Goal: Find specific page/section: Find specific page/section

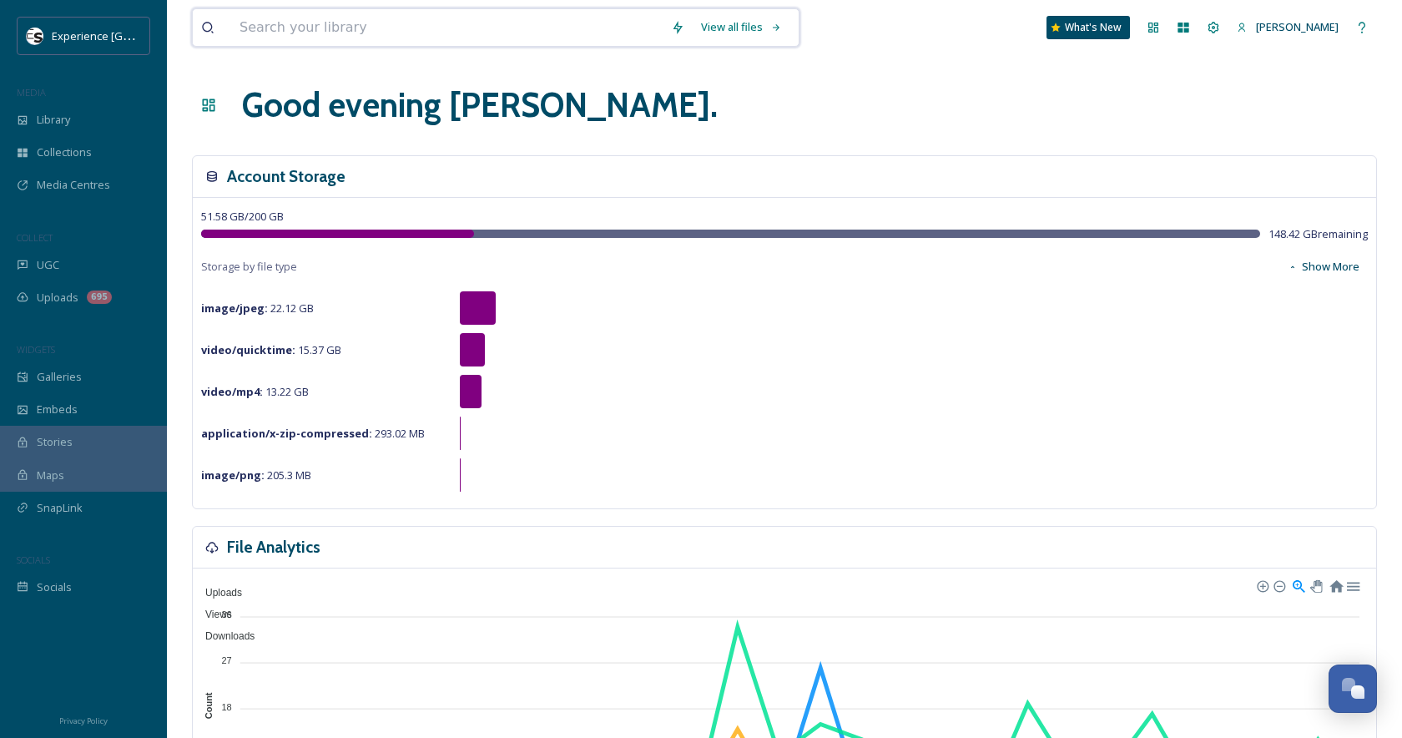
click at [579, 31] on input at bounding box center [447, 27] width 432 height 37
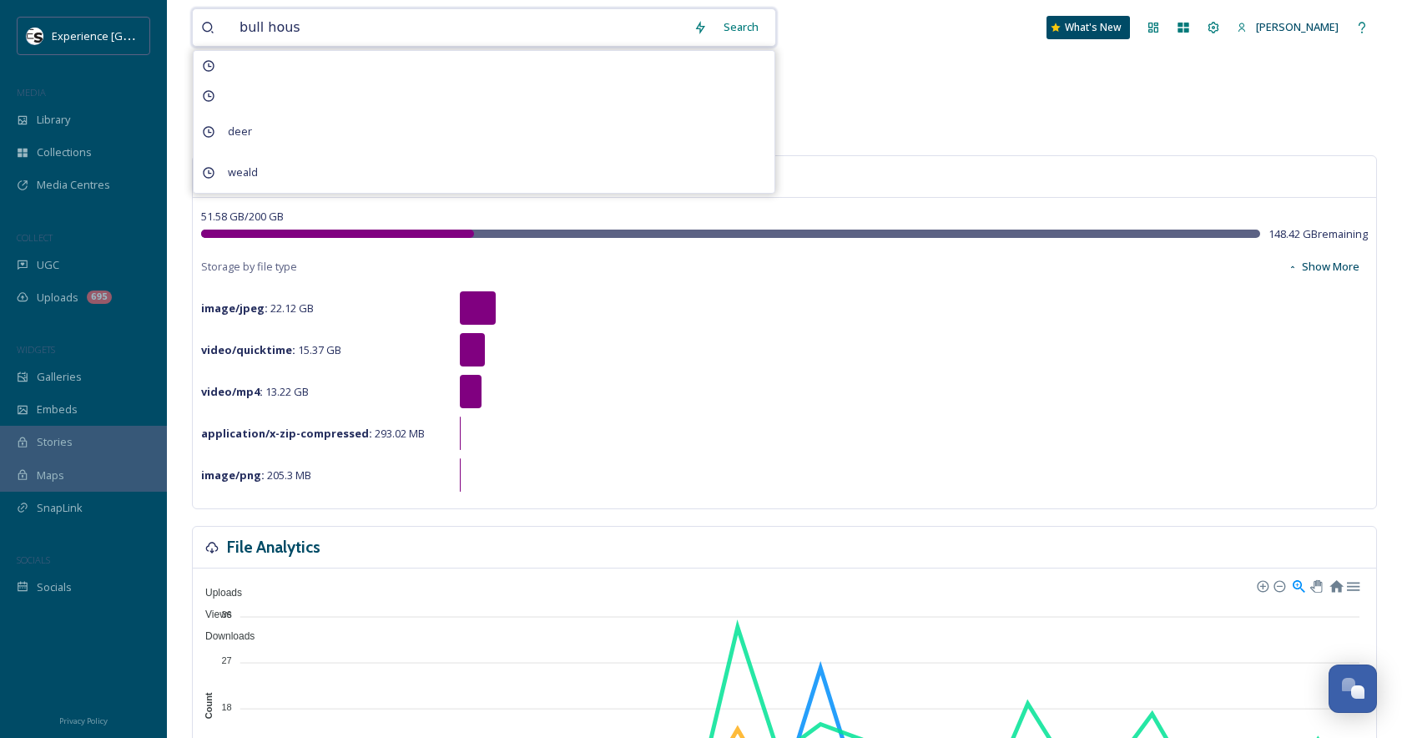
type input "bull house"
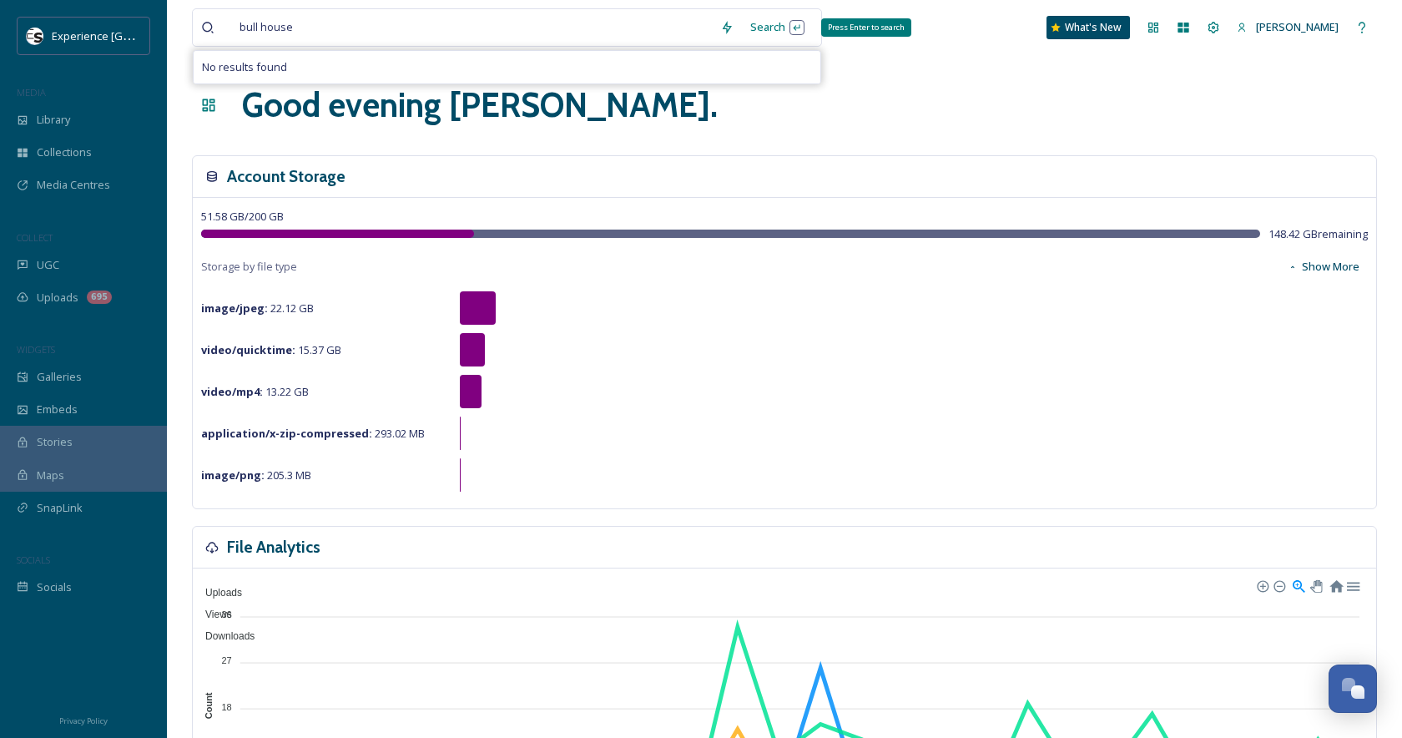
click at [795, 36] on div "Search Press Enter to search" at bounding box center [777, 27] width 71 height 33
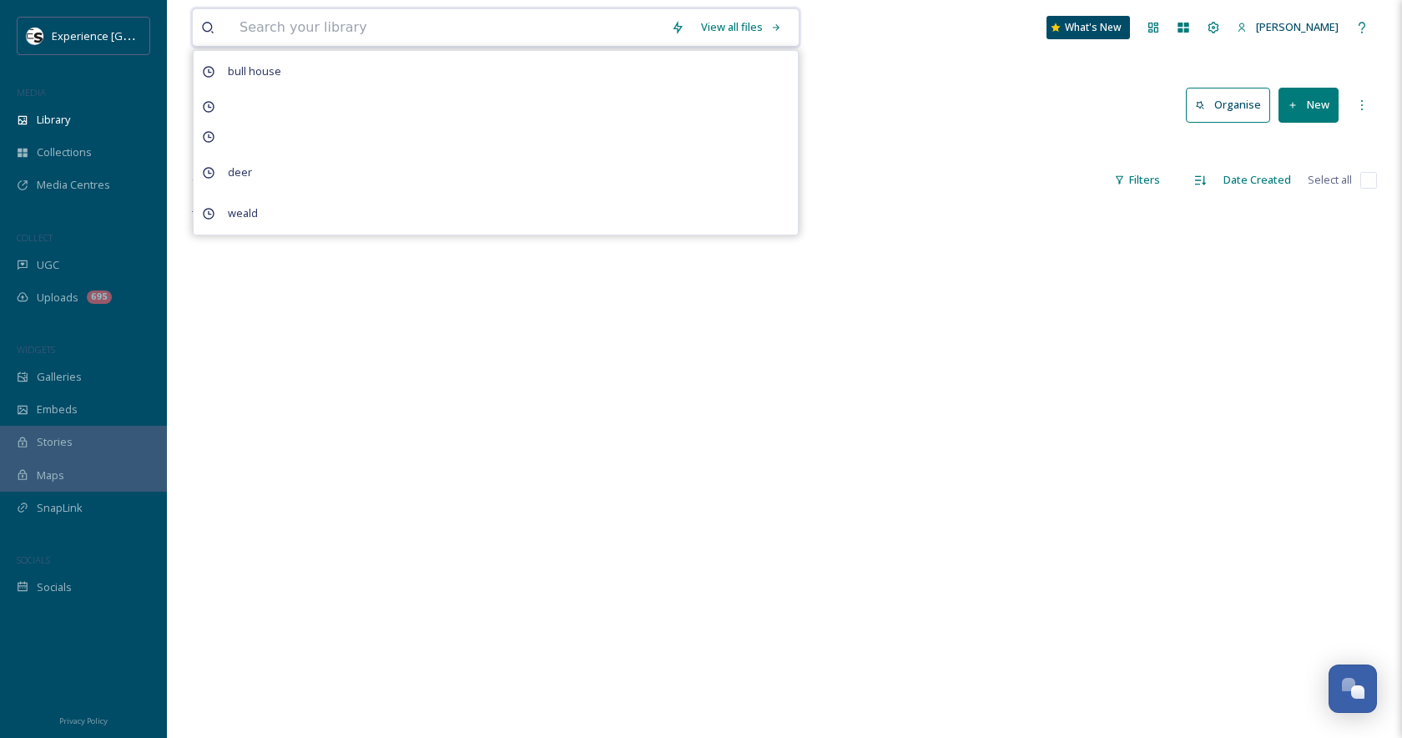
click at [523, 34] on input at bounding box center [447, 27] width 432 height 37
type input "lewes"
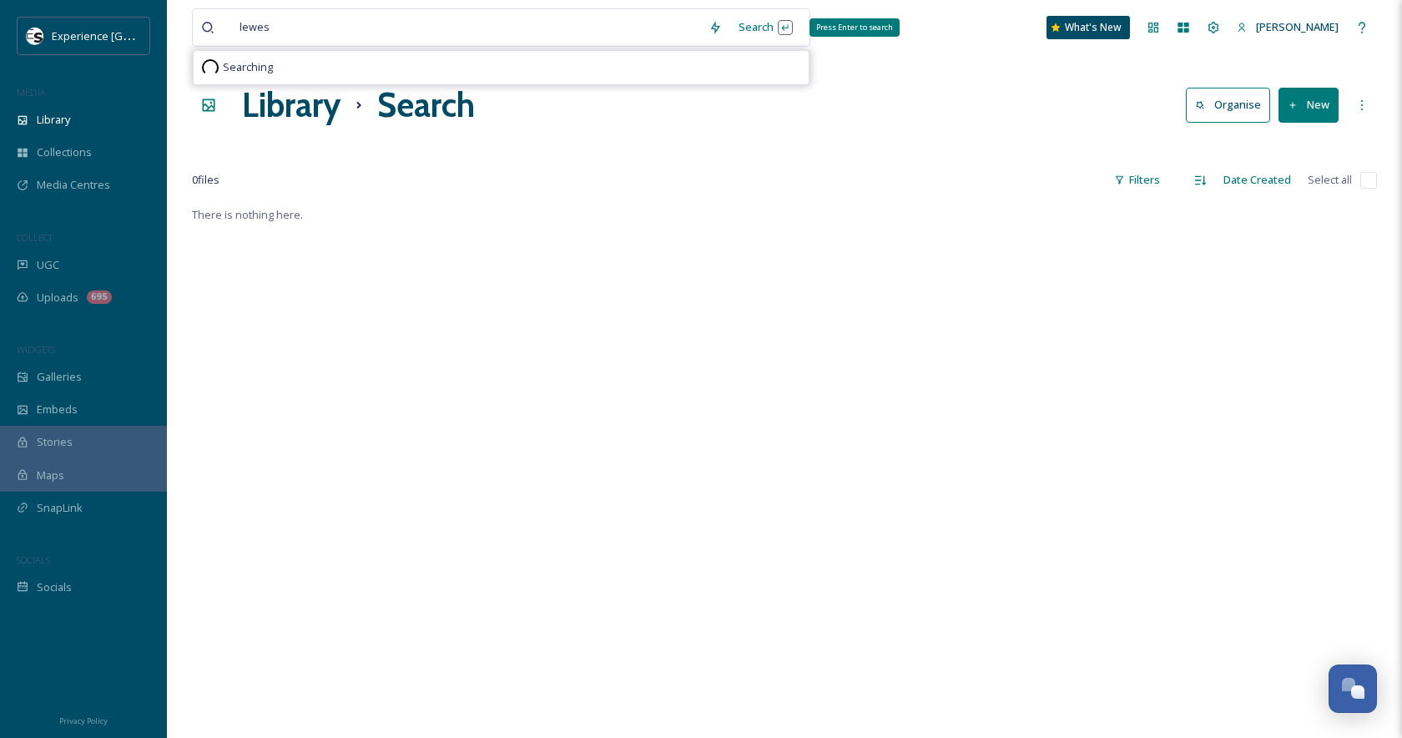
click at [792, 36] on div "Search Press Enter to search" at bounding box center [765, 27] width 71 height 33
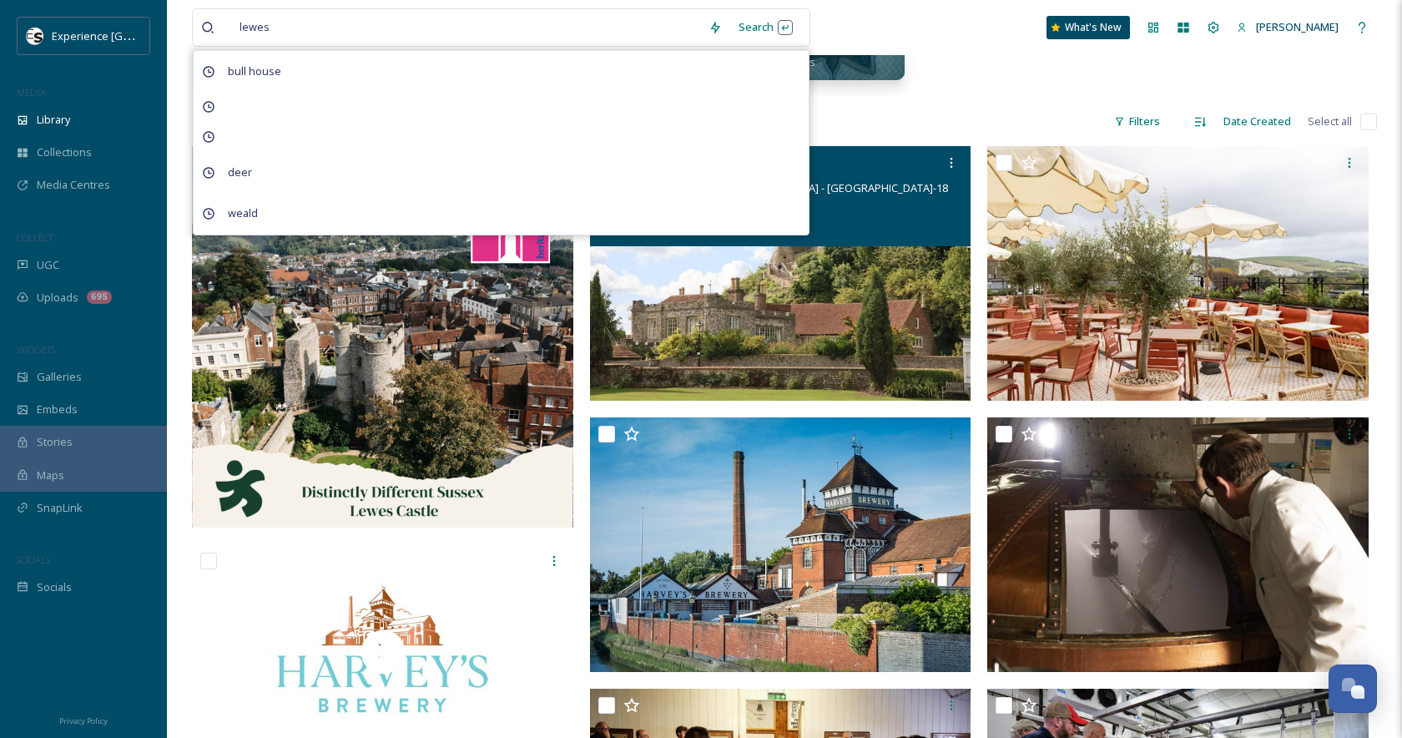
scroll to position [293, 0]
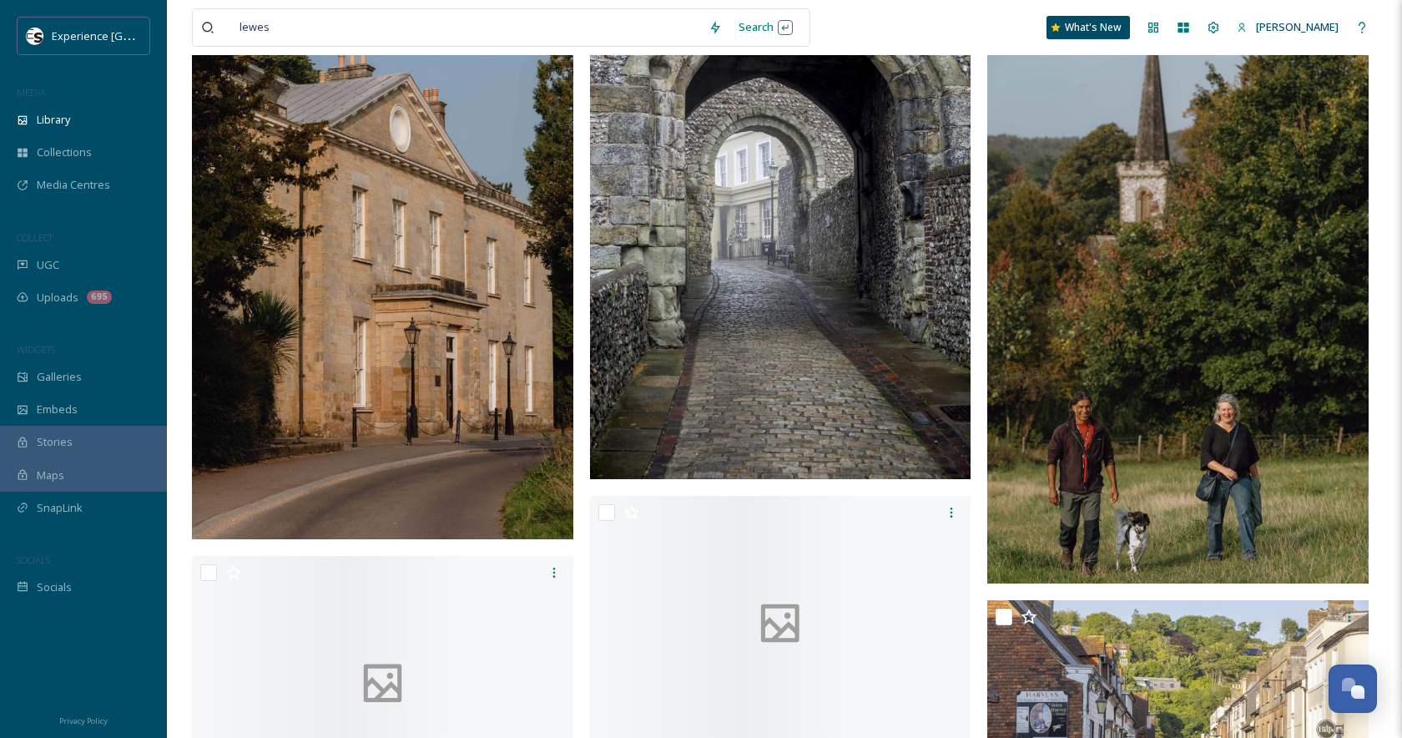
scroll to position [12971, 0]
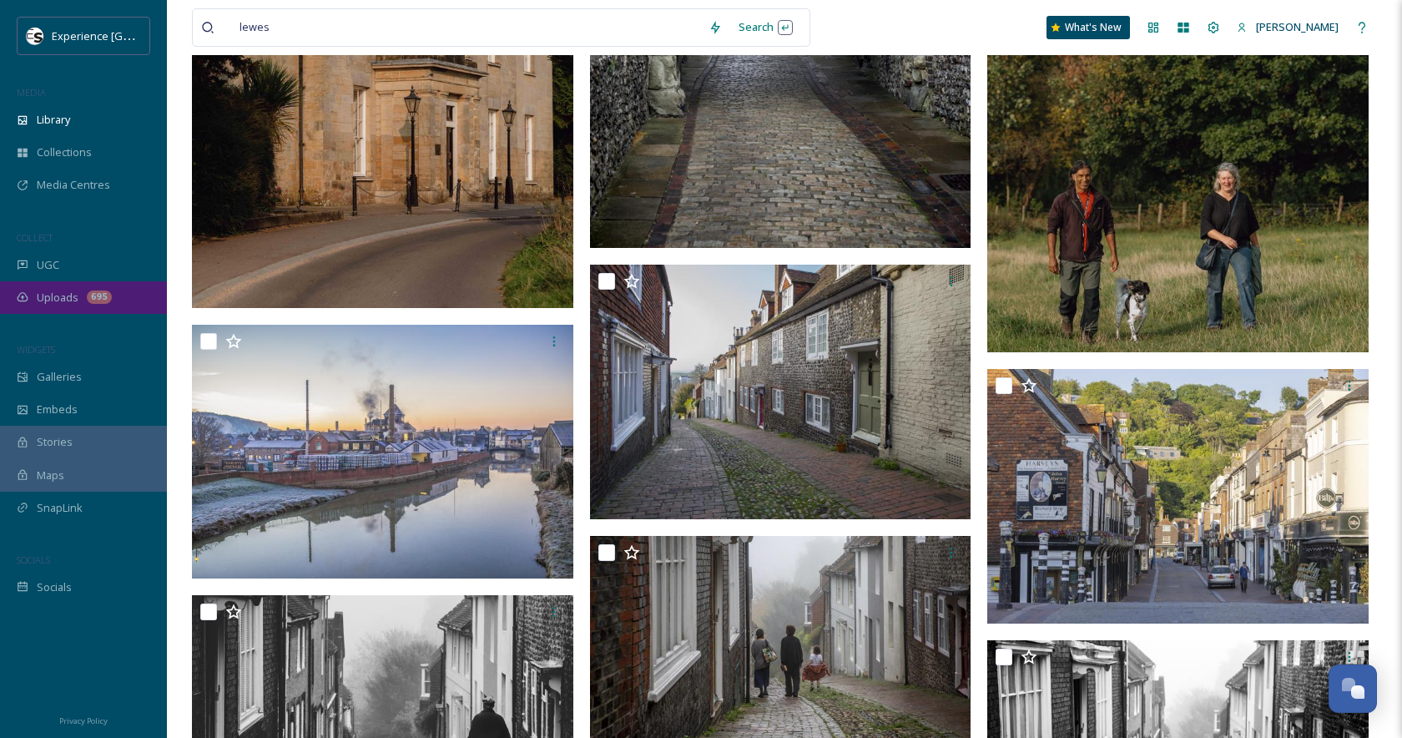
click at [68, 292] on span "Uploads" at bounding box center [58, 298] width 42 height 16
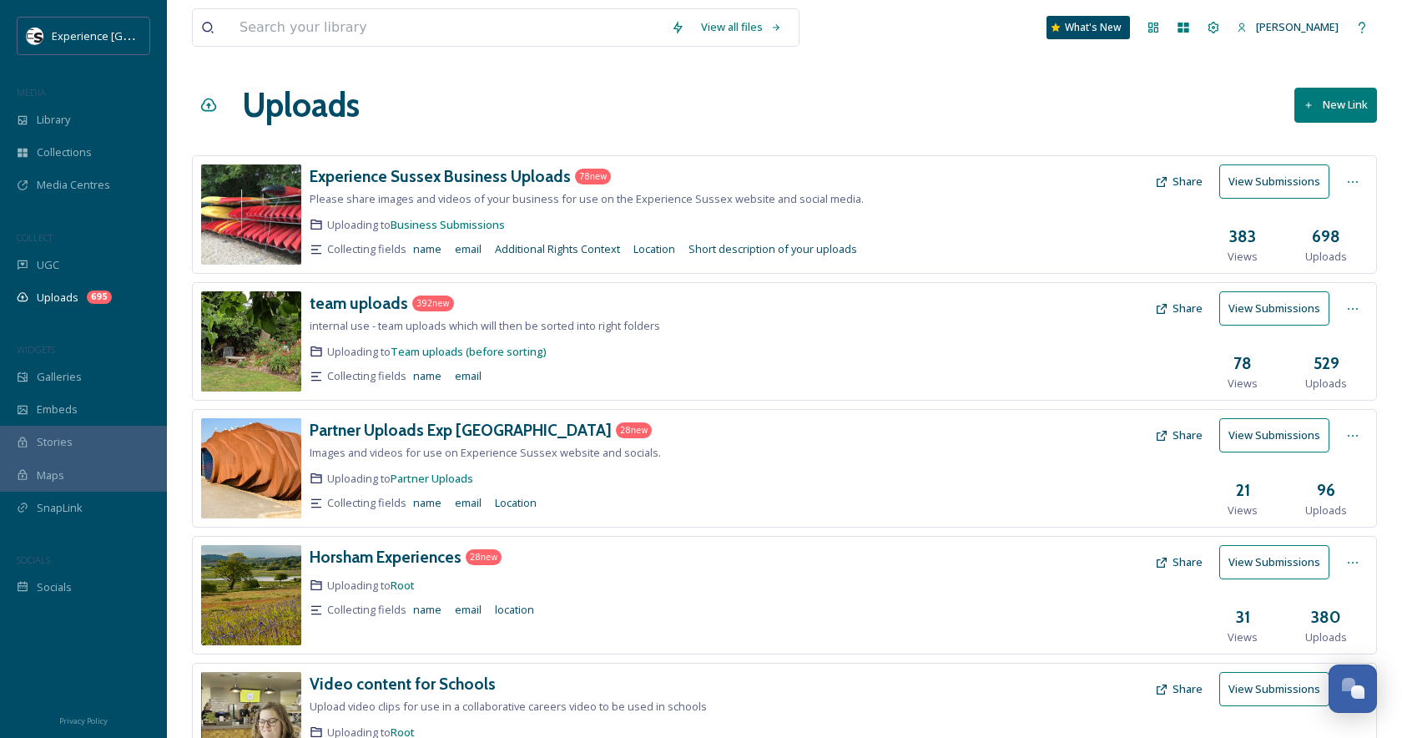
scroll to position [3, 0]
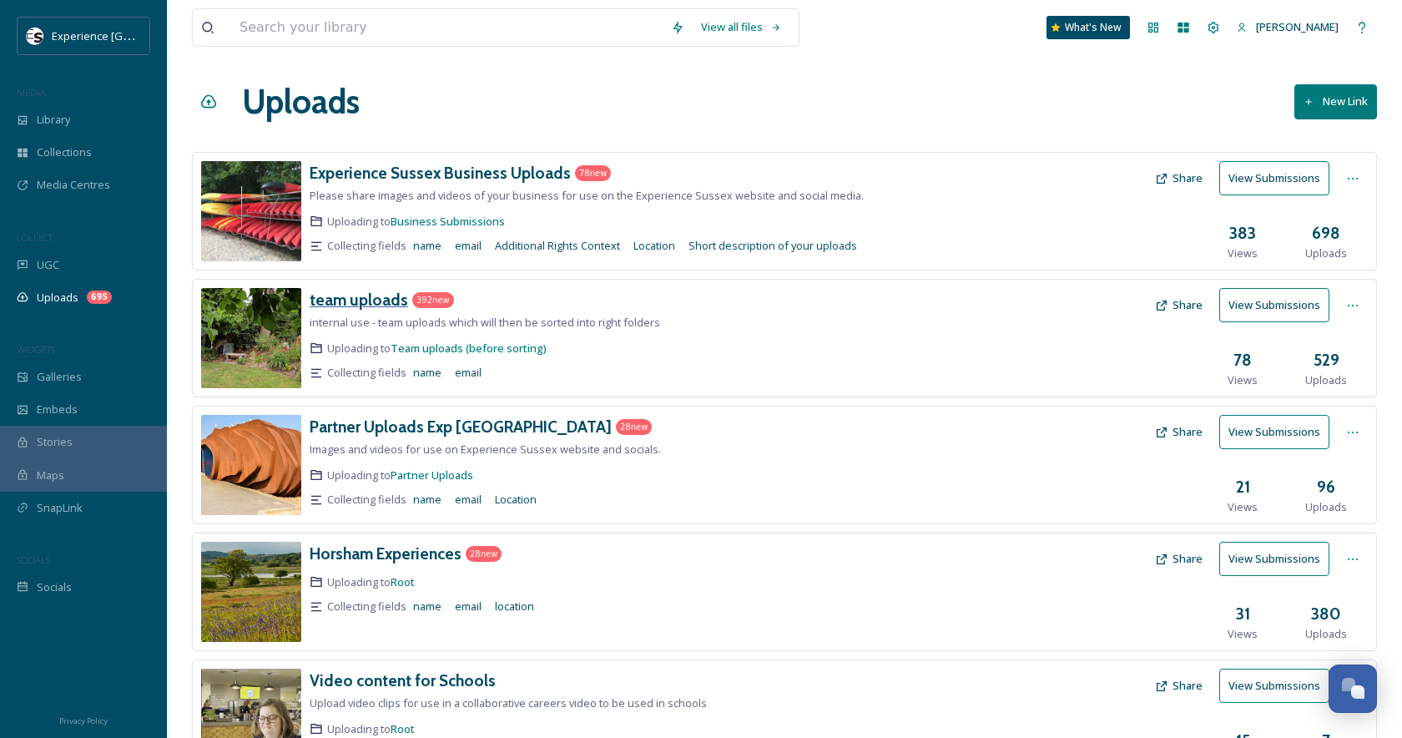
click at [382, 302] on h3 "team uploads" at bounding box center [359, 300] width 98 height 20
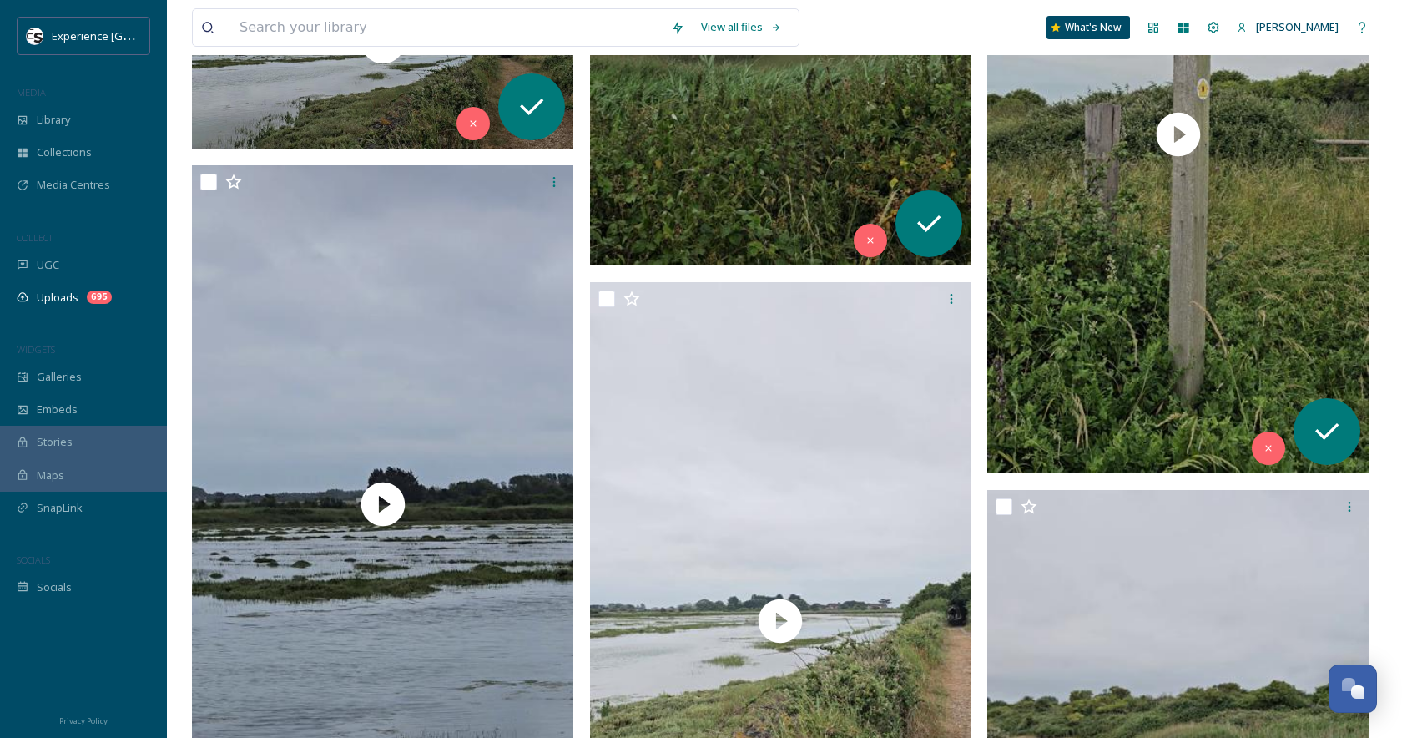
scroll to position [26319, 0]
